Goal: Use online tool/utility: Utilize a website feature to perform a specific function

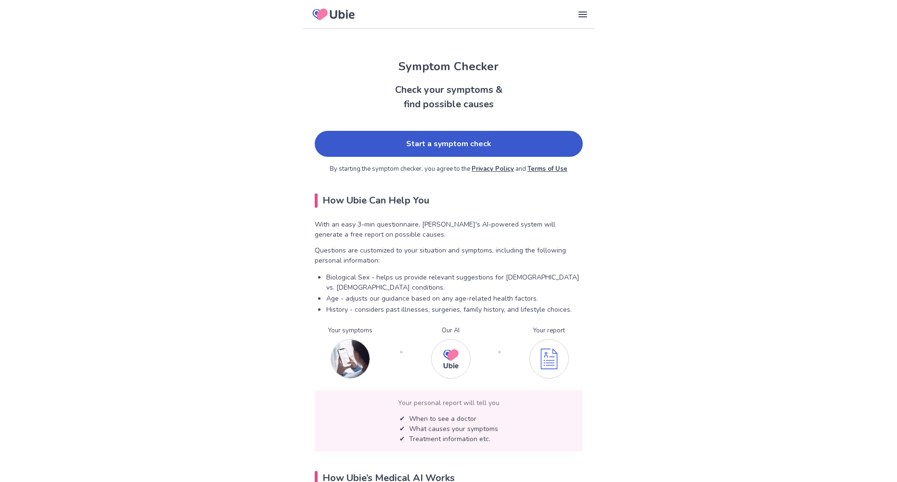
click at [511, 136] on link "Start a symptom check" at bounding box center [449, 144] width 268 height 26
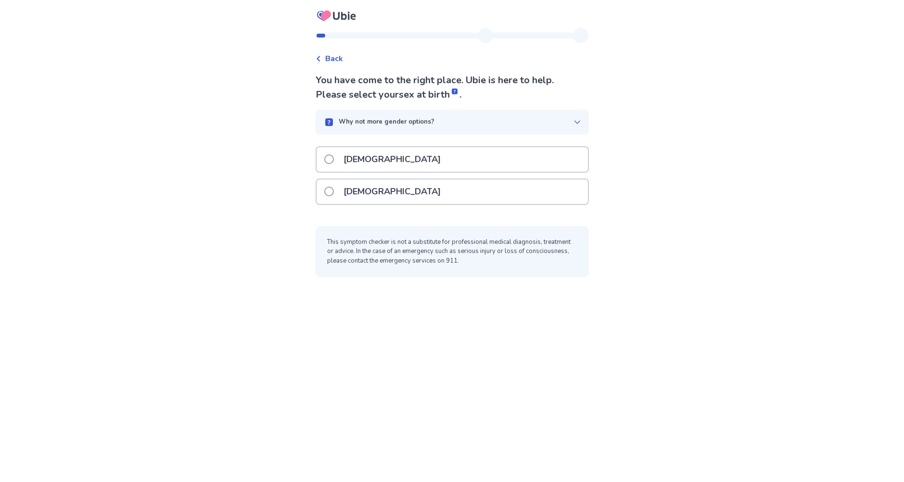
click at [334, 160] on span at bounding box center [329, 159] width 10 height 10
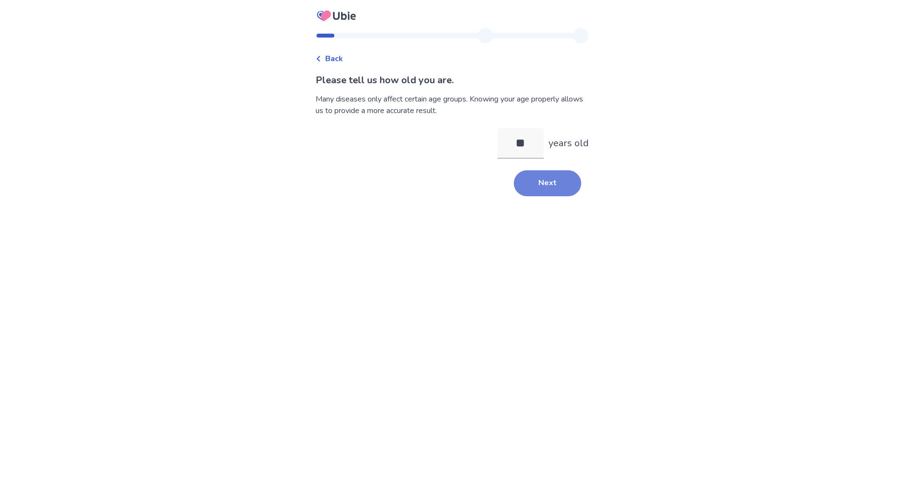
click at [556, 177] on button "Next" at bounding box center [547, 183] width 67 height 26
click at [522, 143] on input "**" at bounding box center [521, 143] width 46 height 31
type input "**"
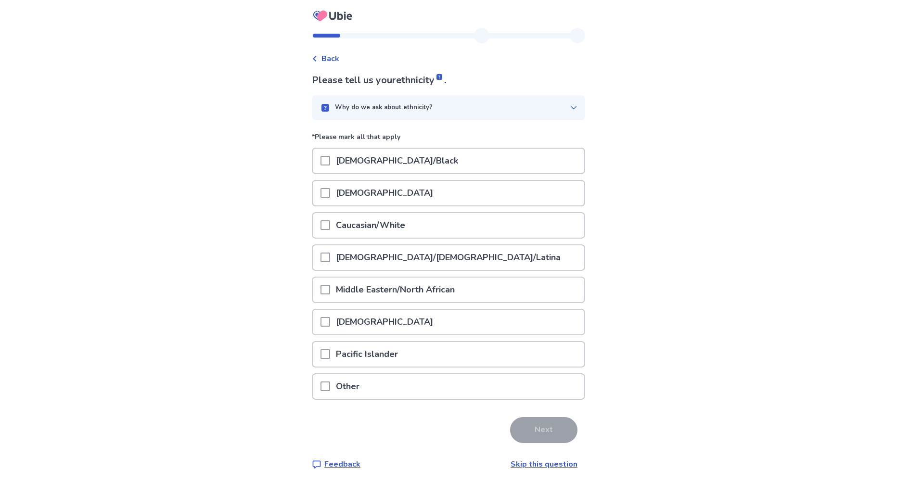
click at [330, 223] on span at bounding box center [326, 225] width 10 height 10
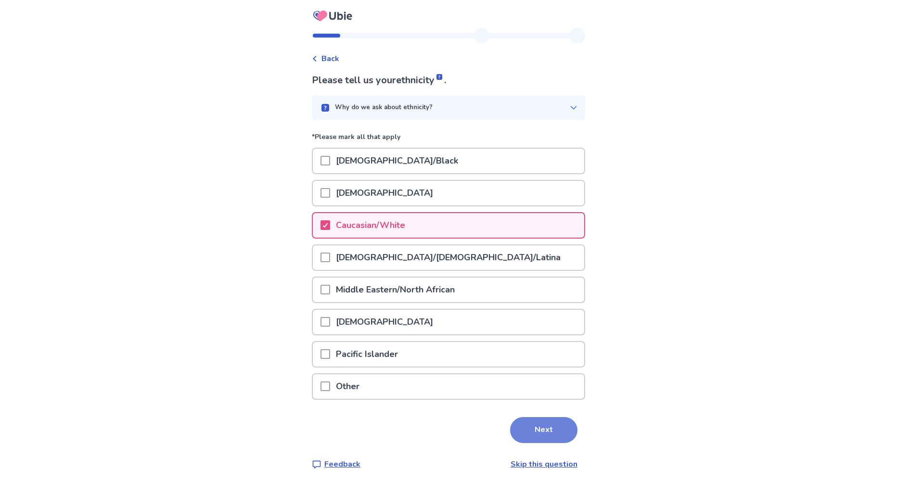
click at [529, 436] on button "Next" at bounding box center [543, 430] width 67 height 26
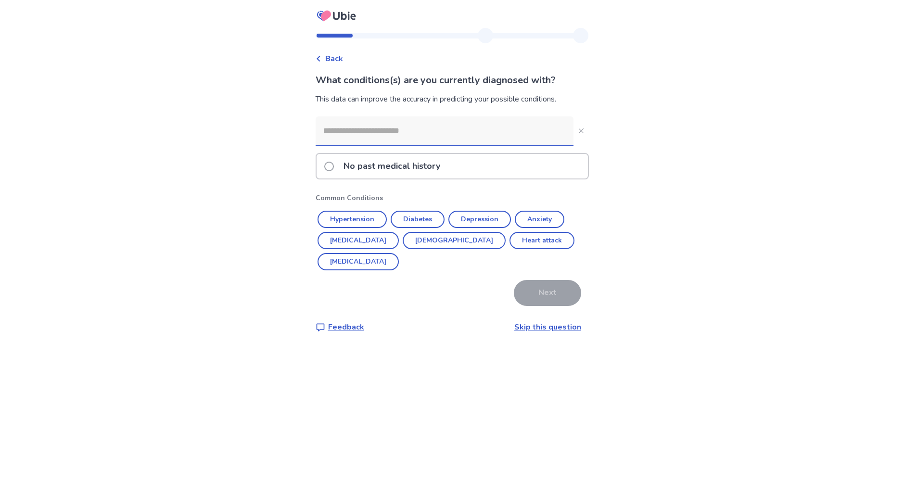
click at [374, 163] on p "No past medical history" at bounding box center [392, 166] width 108 height 25
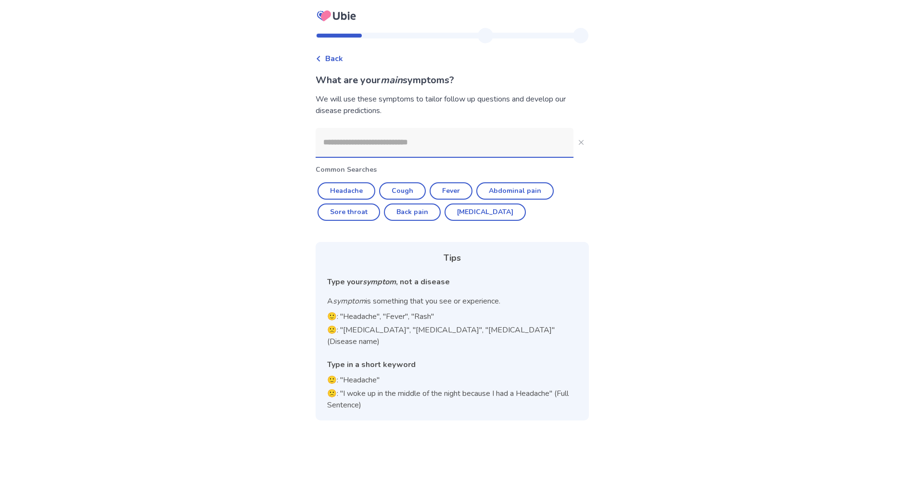
click at [415, 150] on input at bounding box center [445, 142] width 258 height 29
click at [584, 145] on div "Back What are your main symptoms? We will use these symptoms to tailor follow u…" at bounding box center [452, 230] width 289 height 404
click at [579, 145] on button "Close" at bounding box center [581, 142] width 15 height 15
